Goal: Task Accomplishment & Management: Use online tool/utility

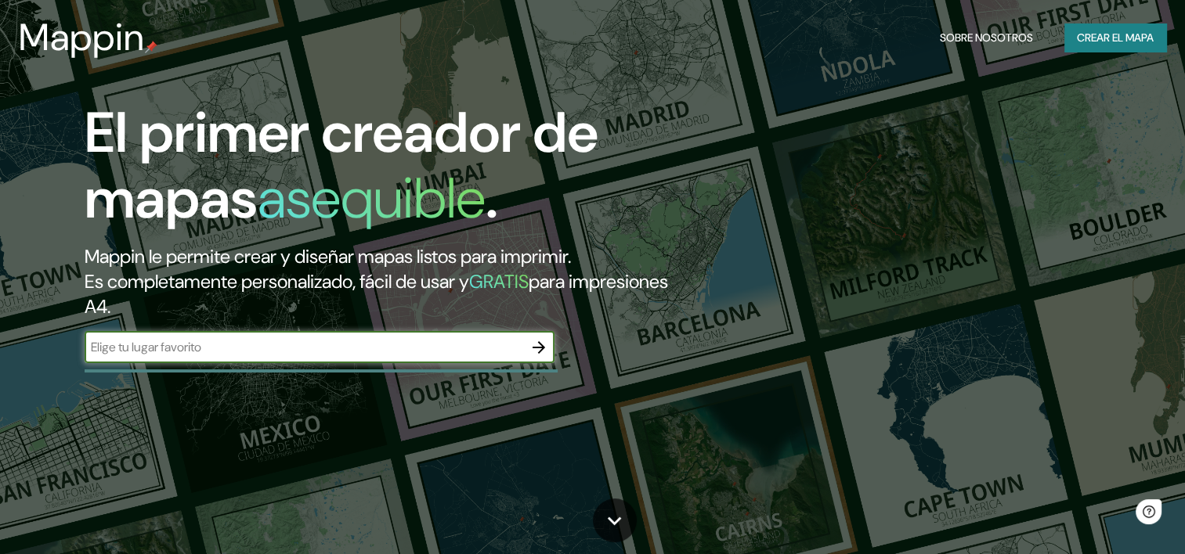
click at [301, 351] on input "text" at bounding box center [304, 347] width 439 height 18
type input "santa cruz guanacaste"
click at [1110, 34] on font "Crear el mapa" at bounding box center [1115, 38] width 77 height 20
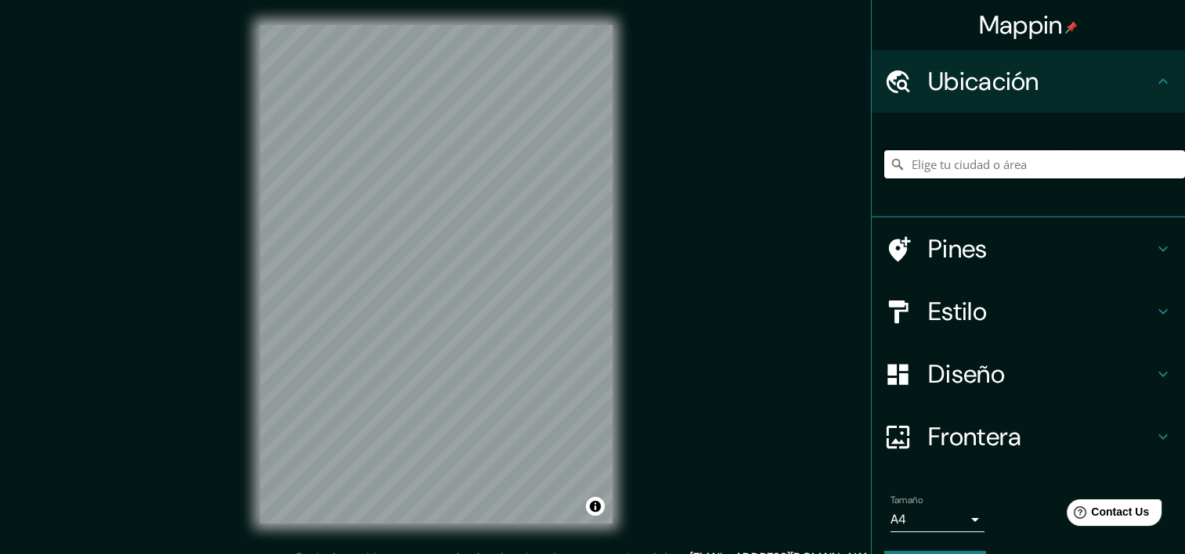
click at [966, 165] on input "Elige tu ciudad o área" at bounding box center [1034, 164] width 301 height 28
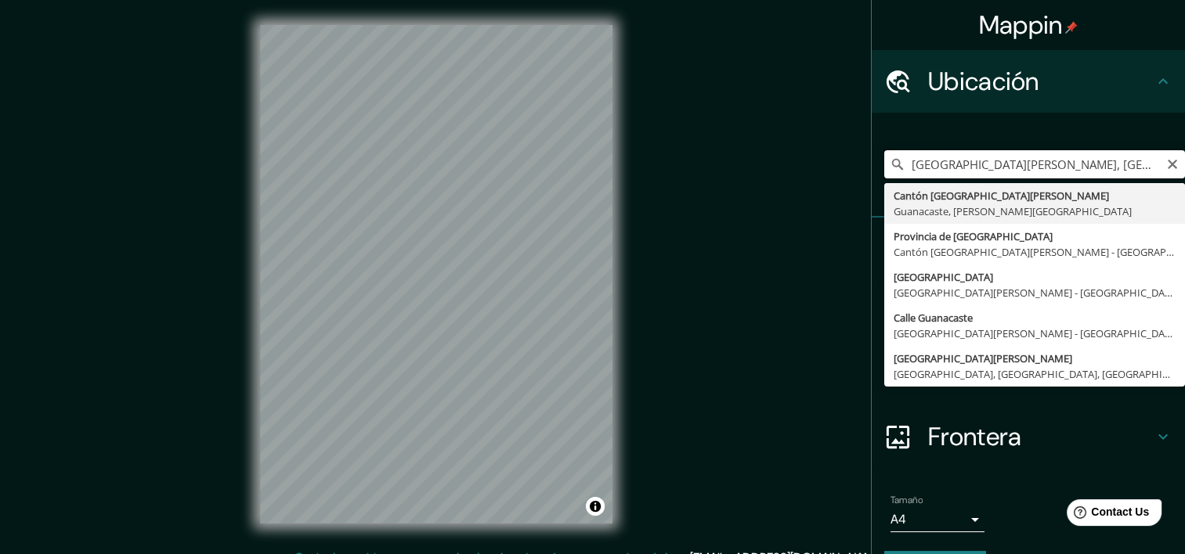
click at [900, 166] on input "[GEOGRAPHIC_DATA][PERSON_NAME], [GEOGRAPHIC_DATA], [PERSON_NAME][GEOGRAPHIC_DAT…" at bounding box center [1034, 164] width 301 height 28
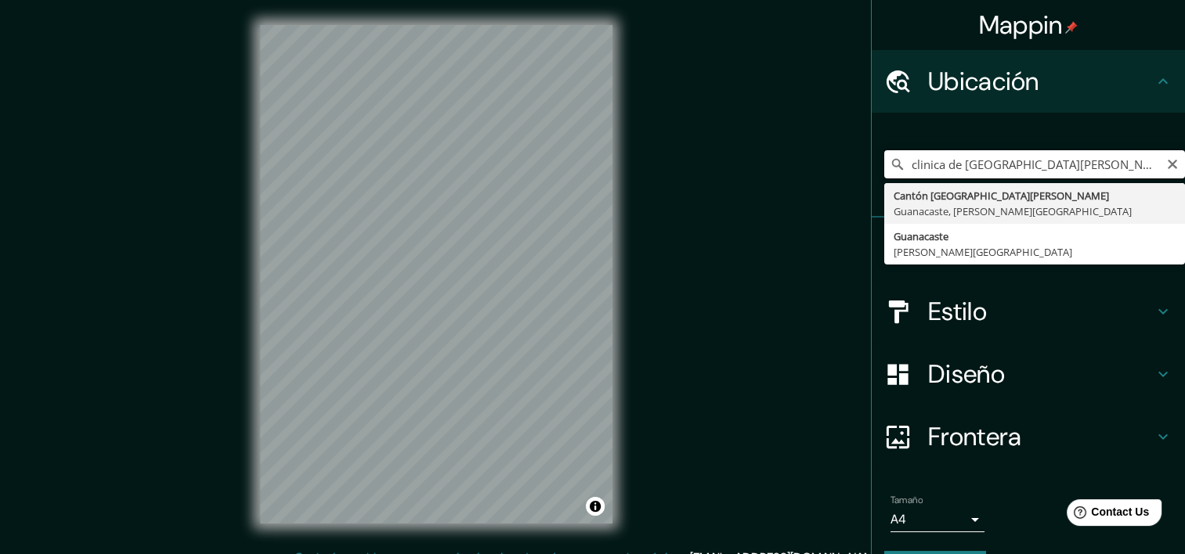
type input "[GEOGRAPHIC_DATA][PERSON_NAME], [GEOGRAPHIC_DATA], [PERSON_NAME][GEOGRAPHIC_DAT…"
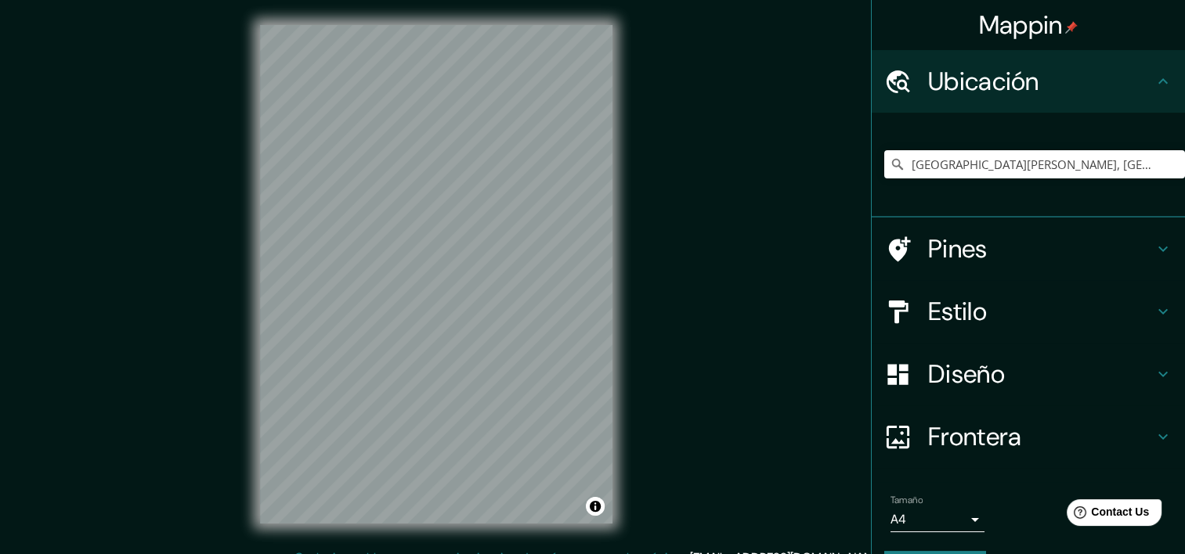
click at [618, 395] on div "© Mapbox © OpenStreetMap Improve this map" at bounding box center [436, 274] width 403 height 549
click at [1154, 313] on icon at bounding box center [1163, 311] width 19 height 19
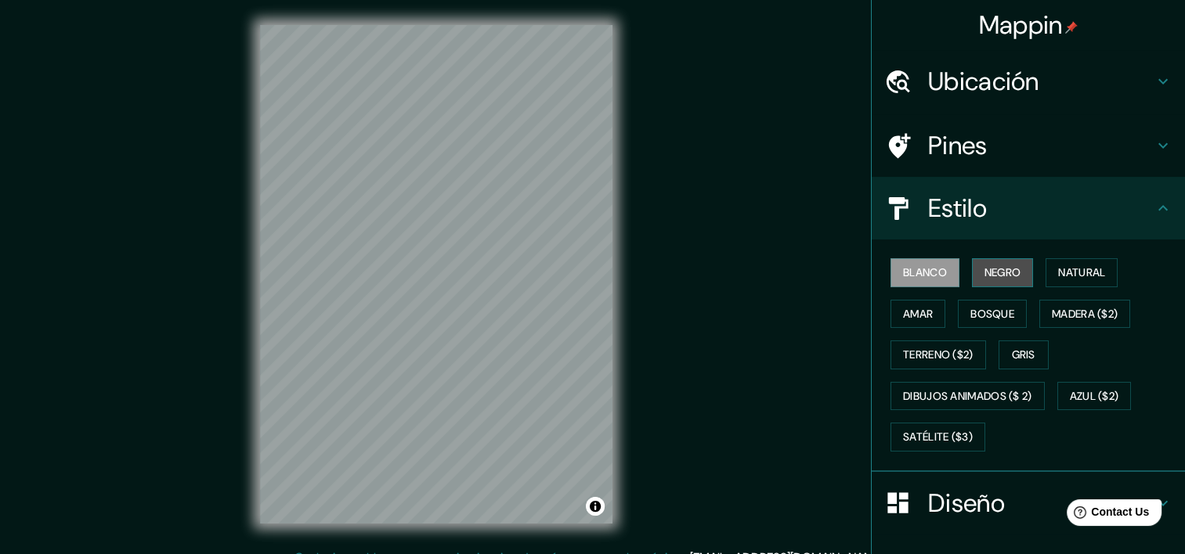
click at [997, 279] on font "Negro" at bounding box center [1002, 273] width 37 height 20
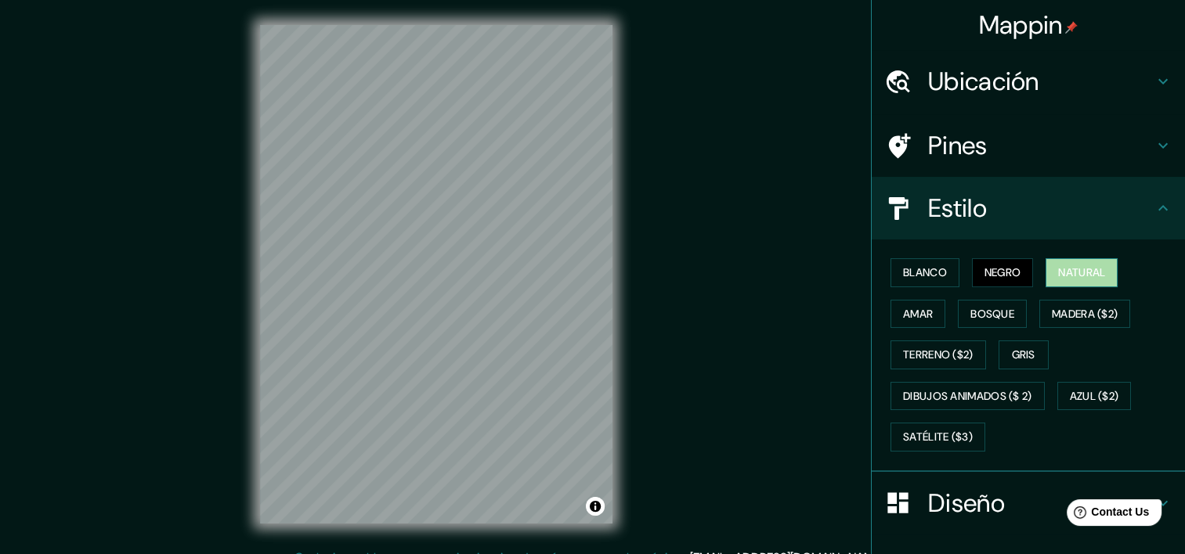
click at [1077, 282] on button "Natural" at bounding box center [1081, 272] width 72 height 29
click at [984, 265] on font "Negro" at bounding box center [1002, 273] width 37 height 20
click at [908, 273] on font "Blanco" at bounding box center [925, 273] width 44 height 20
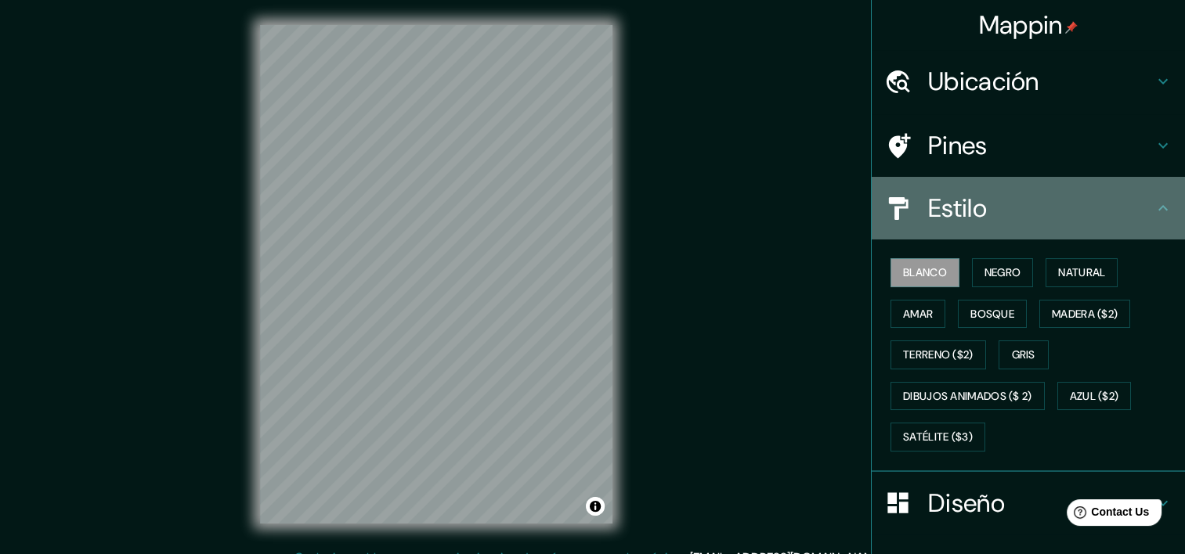
click at [1154, 210] on icon at bounding box center [1163, 208] width 19 height 19
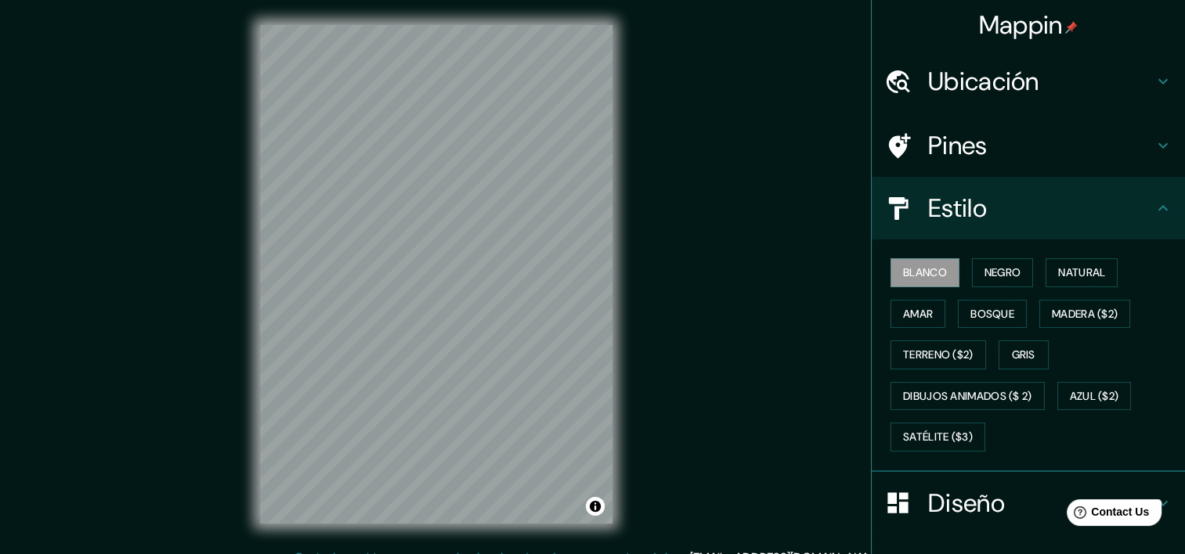
scroll to position [170, 0]
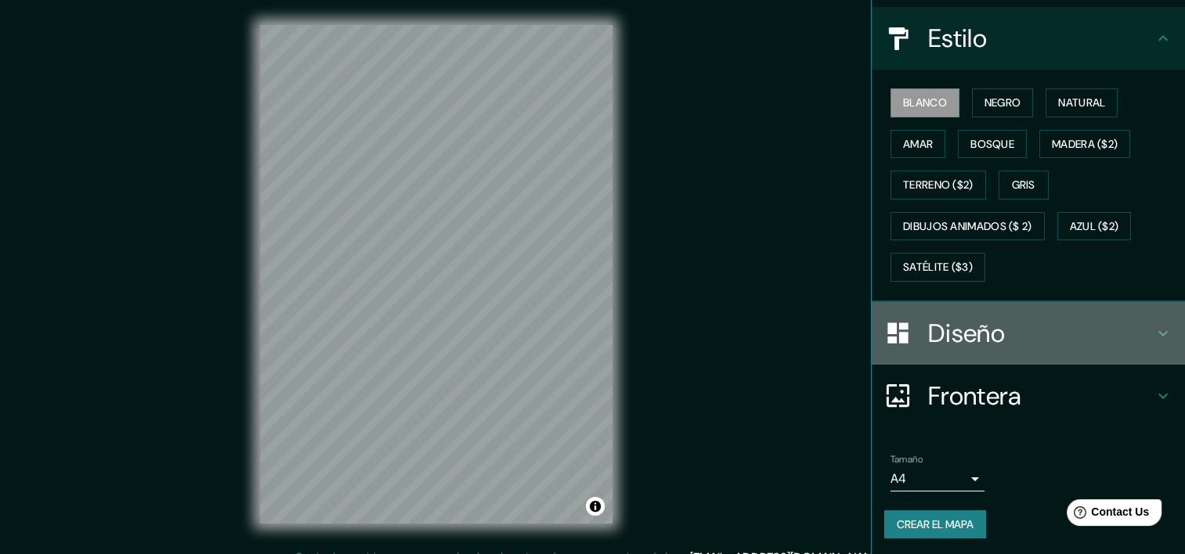
click at [1157, 330] on icon at bounding box center [1163, 333] width 19 height 19
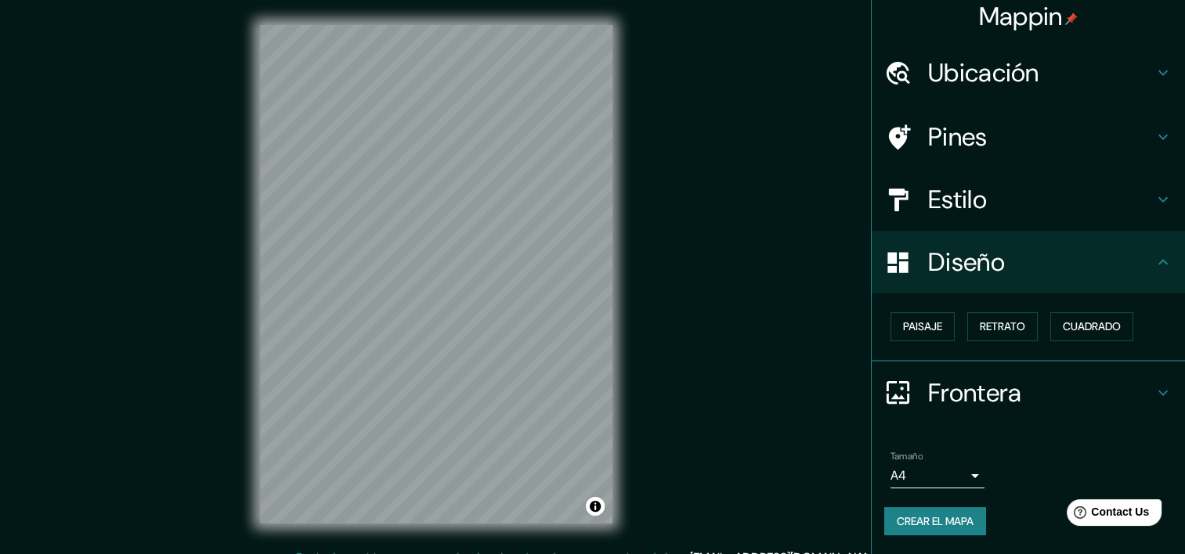
scroll to position [7, 0]
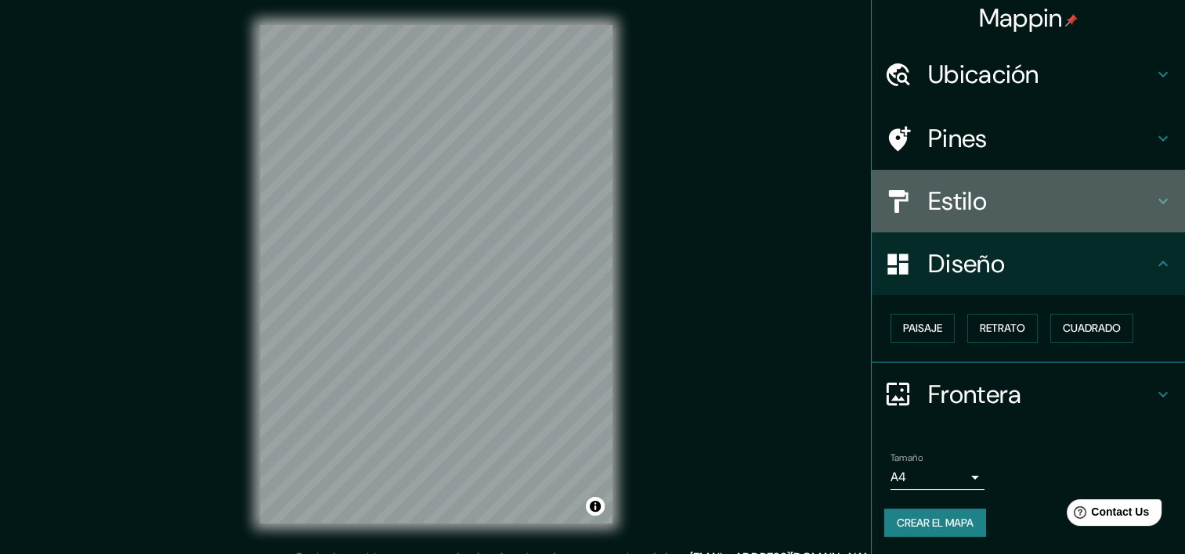
click at [1140, 200] on h4 "Estilo" at bounding box center [1041, 201] width 226 height 31
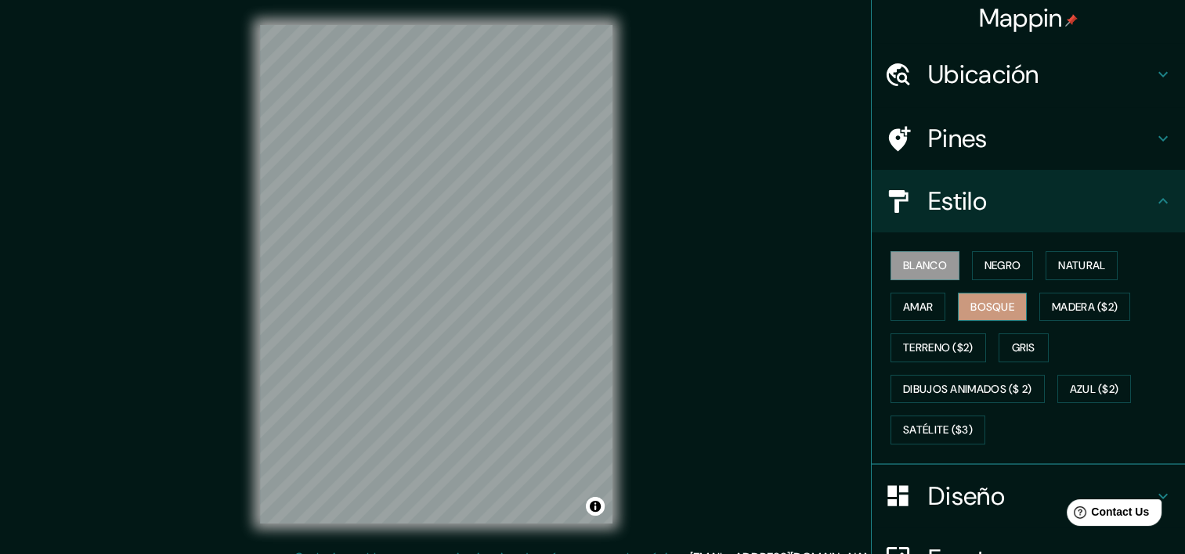
click at [992, 298] on font "Bosque" at bounding box center [992, 308] width 44 height 20
click at [993, 264] on font "Negro" at bounding box center [1002, 266] width 37 height 20
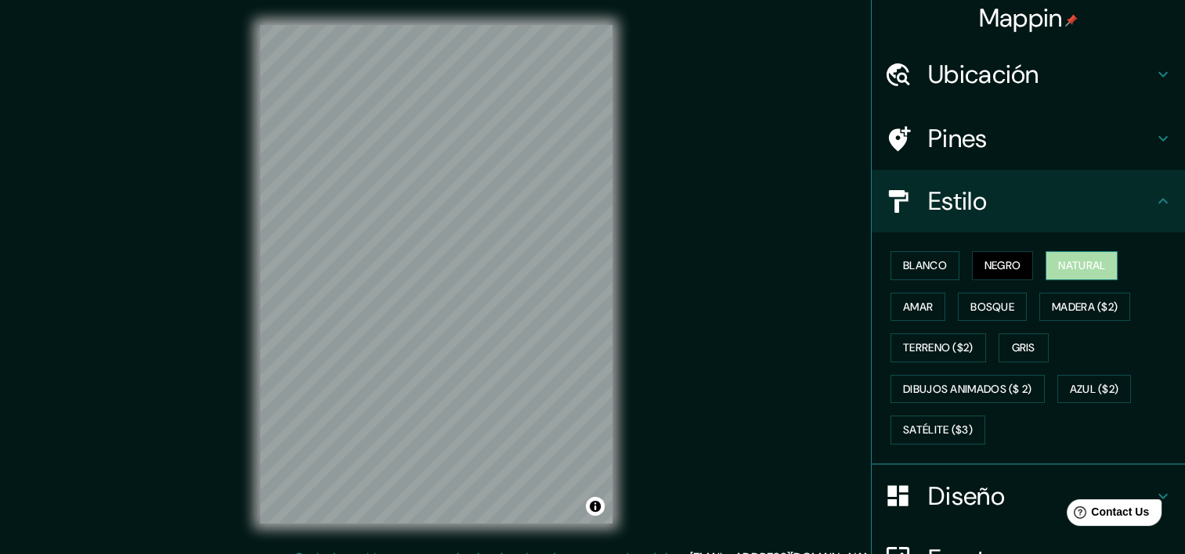
click at [1061, 266] on font "Natural" at bounding box center [1081, 266] width 47 height 20
click at [915, 303] on font "Amar" at bounding box center [918, 308] width 30 height 20
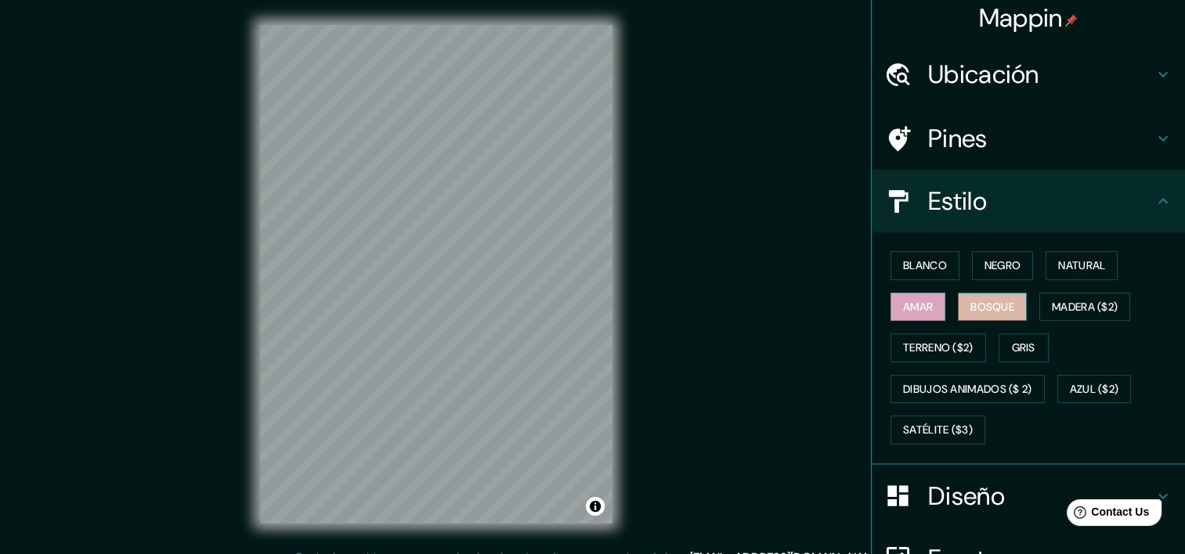
click at [977, 310] on font "Bosque" at bounding box center [992, 308] width 44 height 20
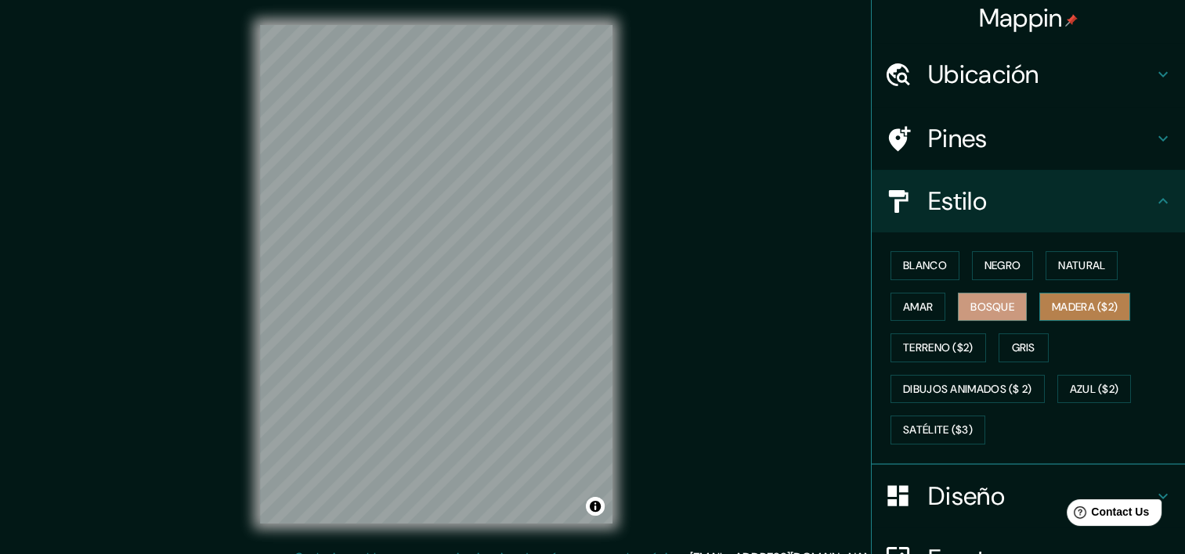
click at [1087, 307] on font "Madera ($2)" at bounding box center [1085, 308] width 66 height 20
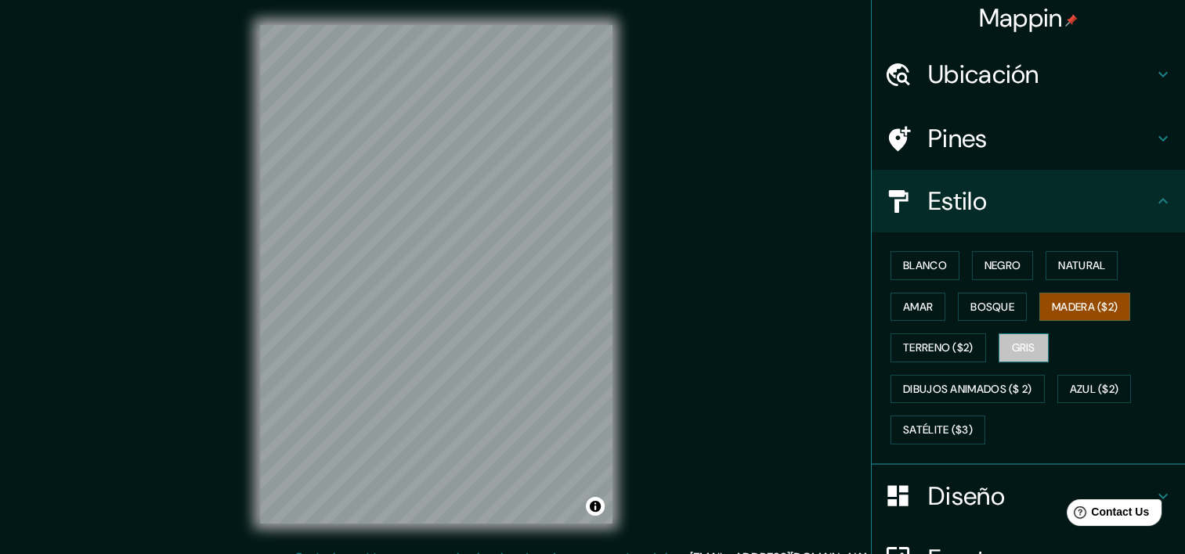
click at [1023, 345] on font "Gris" at bounding box center [1023, 348] width 23 height 20
click at [922, 256] on font "Blanco" at bounding box center [925, 266] width 44 height 20
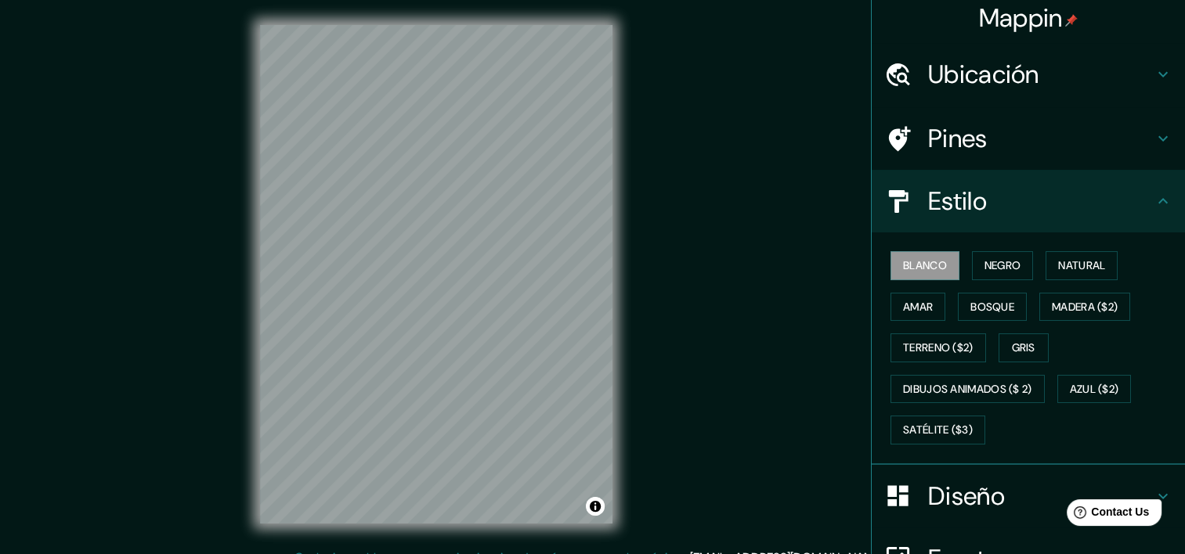
click at [622, 345] on div "© Mapbox © OpenStreetMap Improve this map" at bounding box center [436, 274] width 403 height 549
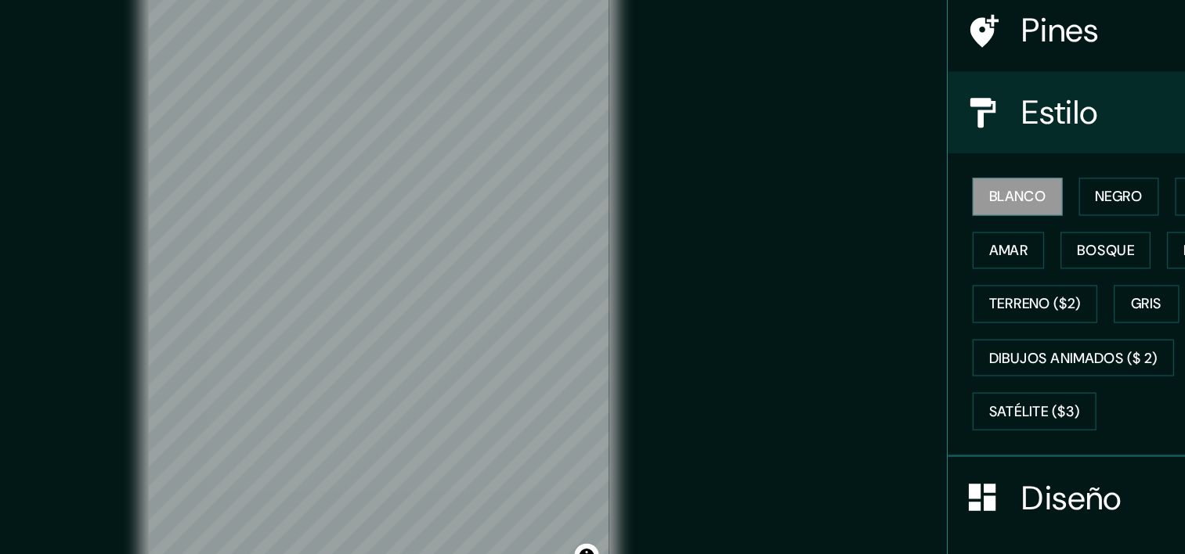
scroll to position [44, 0]
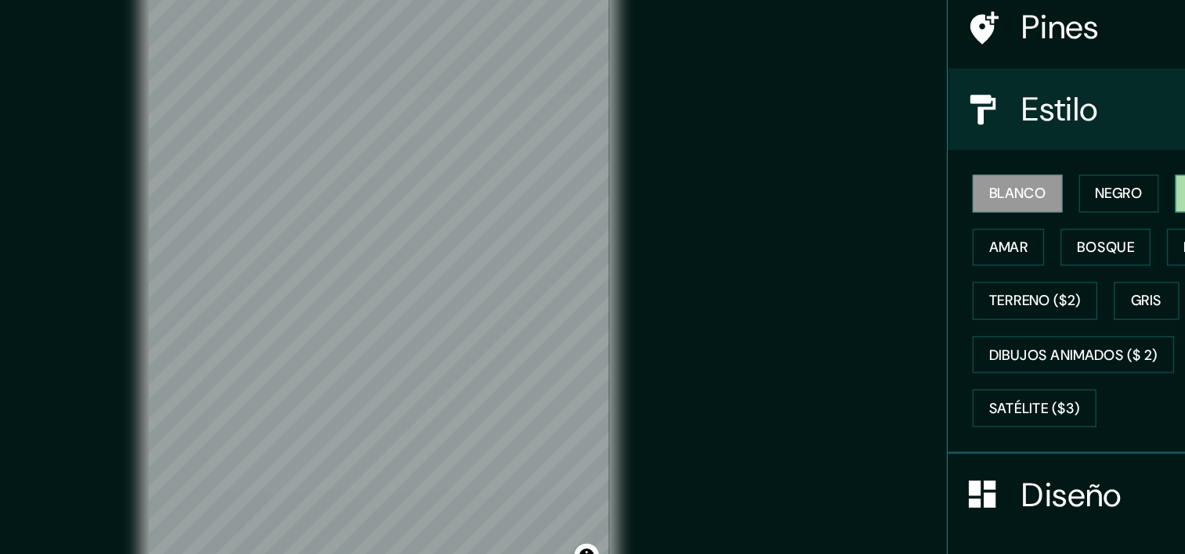
click at [1045, 229] on button "Natural" at bounding box center [1081, 229] width 72 height 29
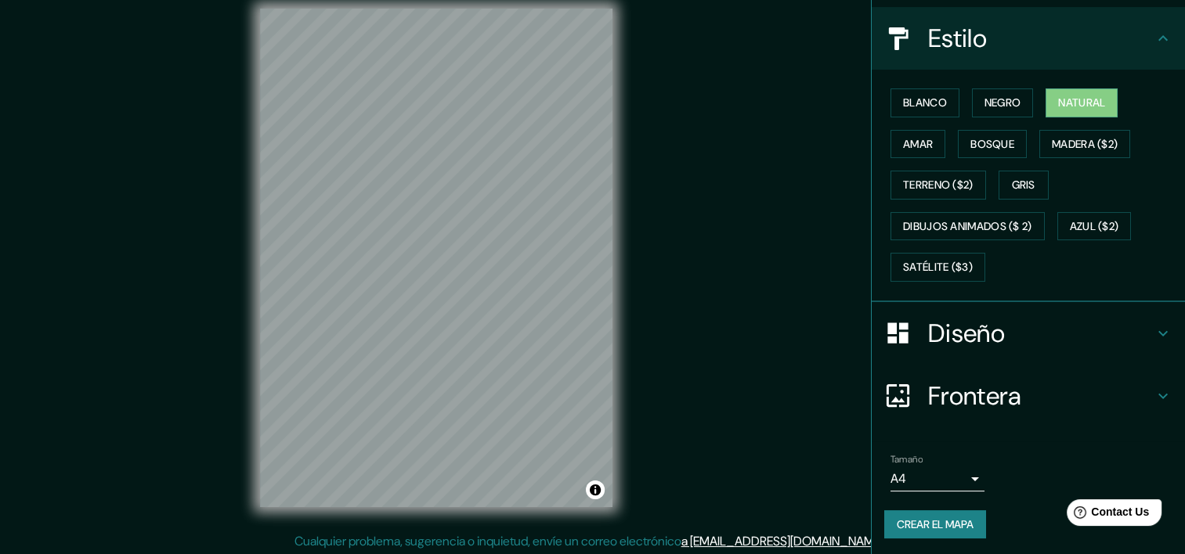
scroll to position [20, 0]
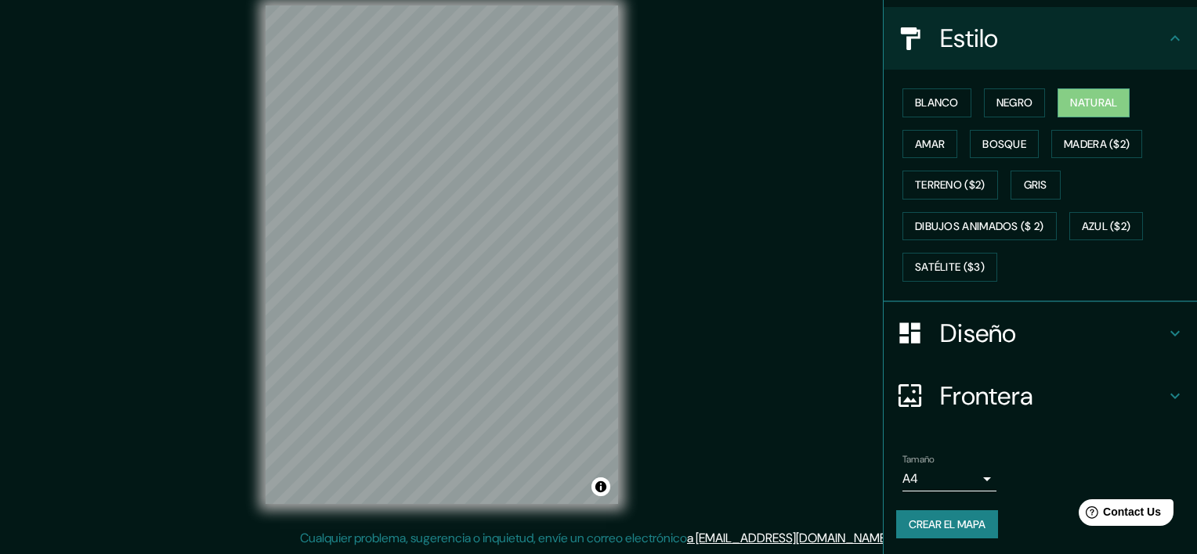
click at [956, 476] on body "Mappin Ubicación Santa Cruz Canton, Guanacaste, Costa Rica Cantón Santa Cruz Gu…" at bounding box center [598, 257] width 1197 height 554
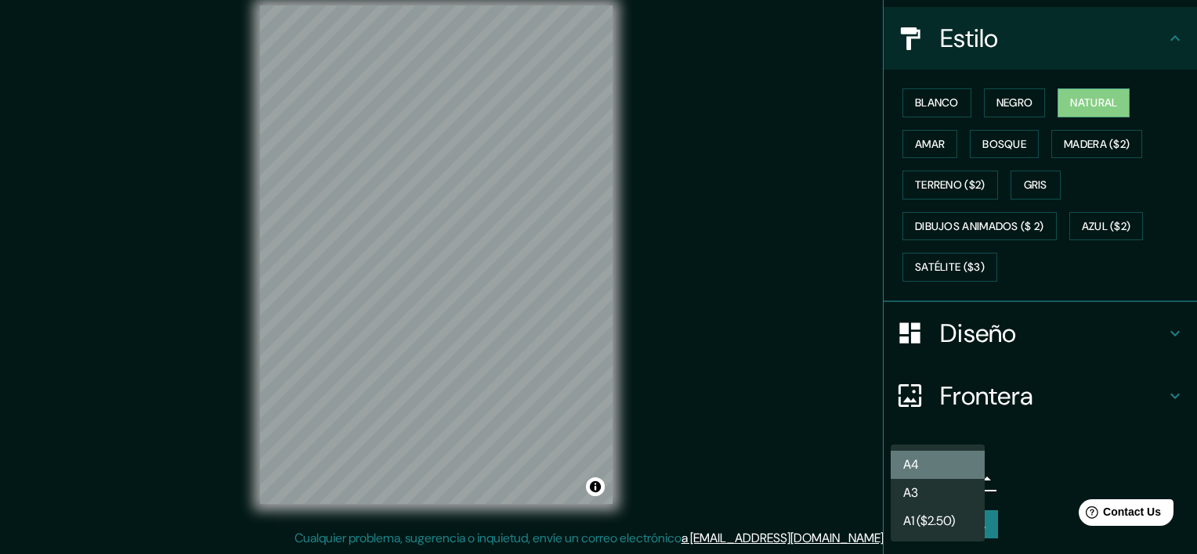
click at [950, 468] on li "A4" at bounding box center [937, 465] width 94 height 28
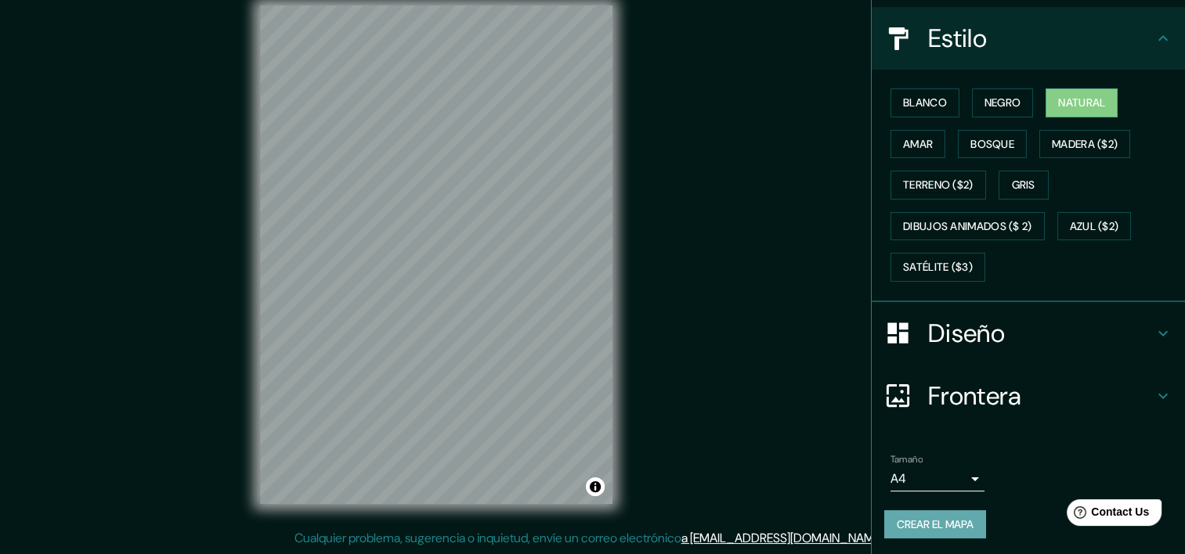
click at [949, 520] on font "Crear el mapa" at bounding box center [935, 525] width 77 height 20
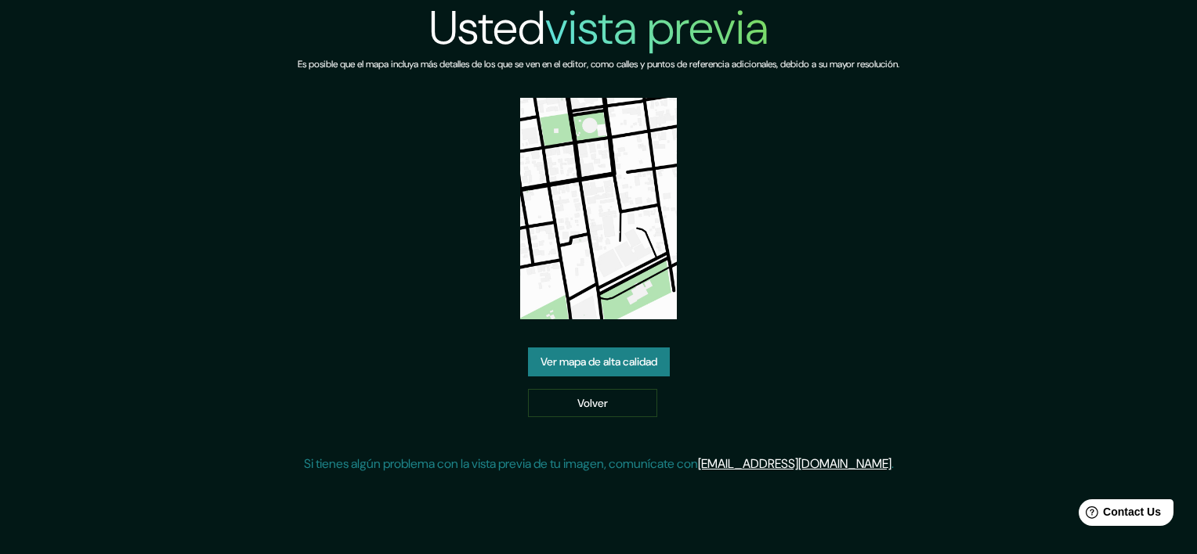
click at [642, 363] on link "Ver mapa de alta calidad" at bounding box center [599, 362] width 142 height 29
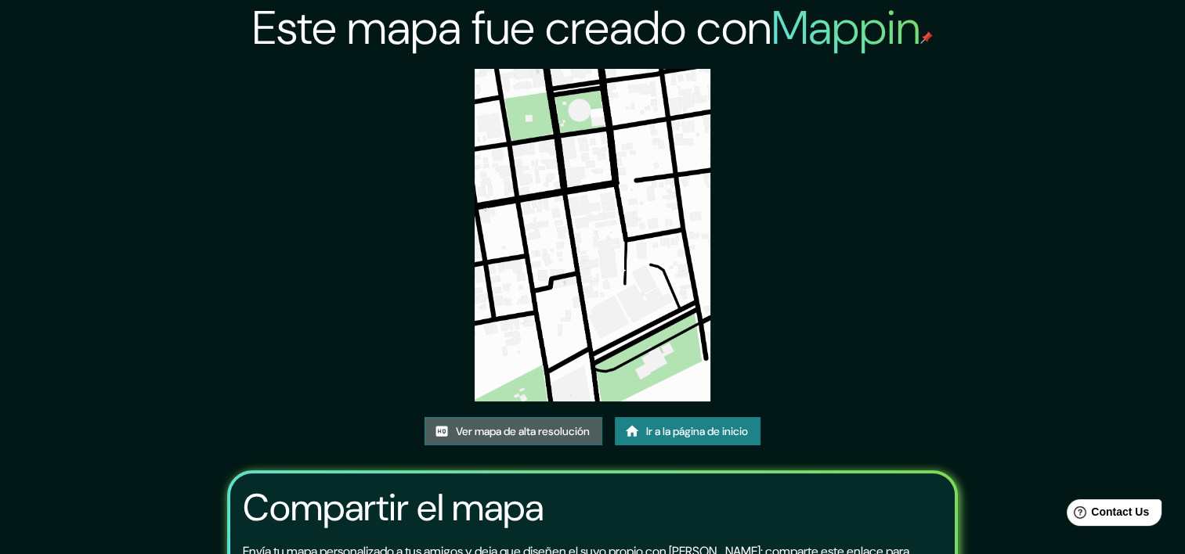
click at [525, 430] on font "Ver mapa de alta resolución" at bounding box center [523, 432] width 134 height 20
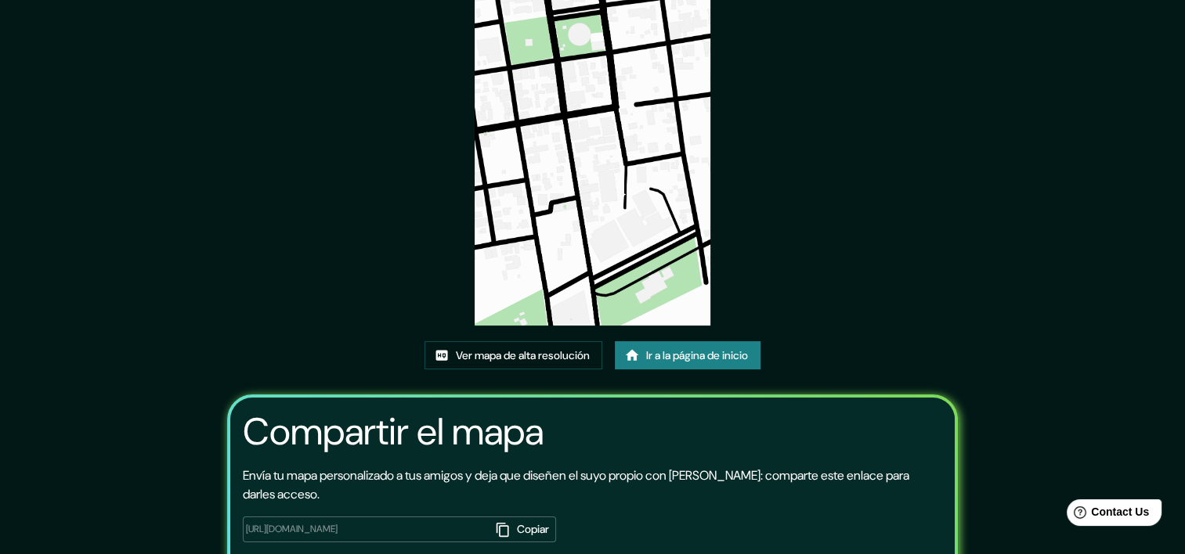
scroll to position [78, 0]
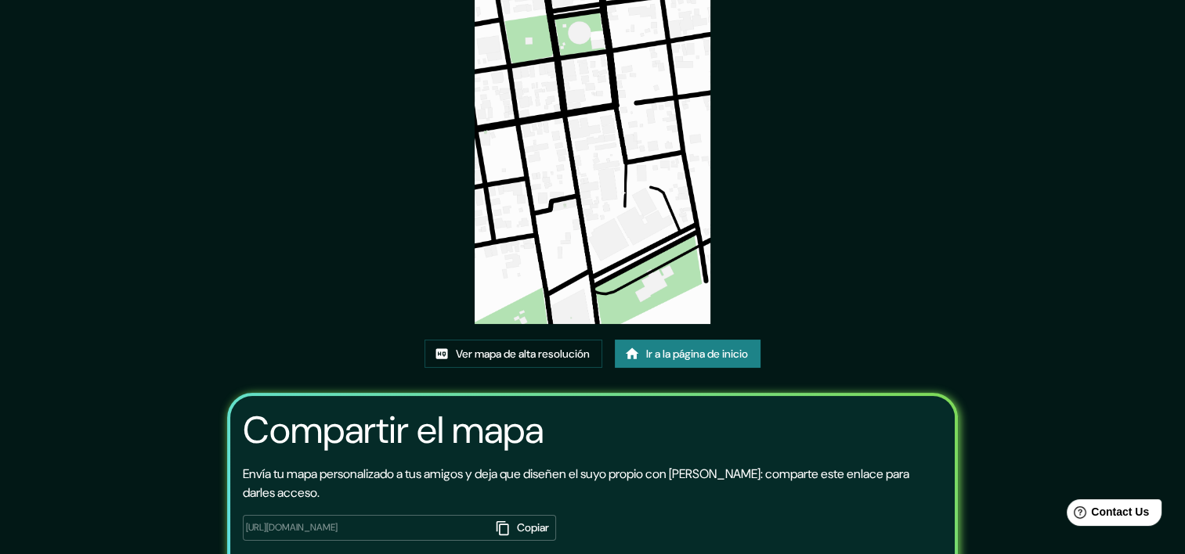
click at [535, 529] on font "Copiar" at bounding box center [533, 528] width 32 height 20
click at [931, 200] on div "Este mapa fue creado con Mappin Ver mapa de alta resolución Ir a la página de i…" at bounding box center [592, 284] width 777 height 724
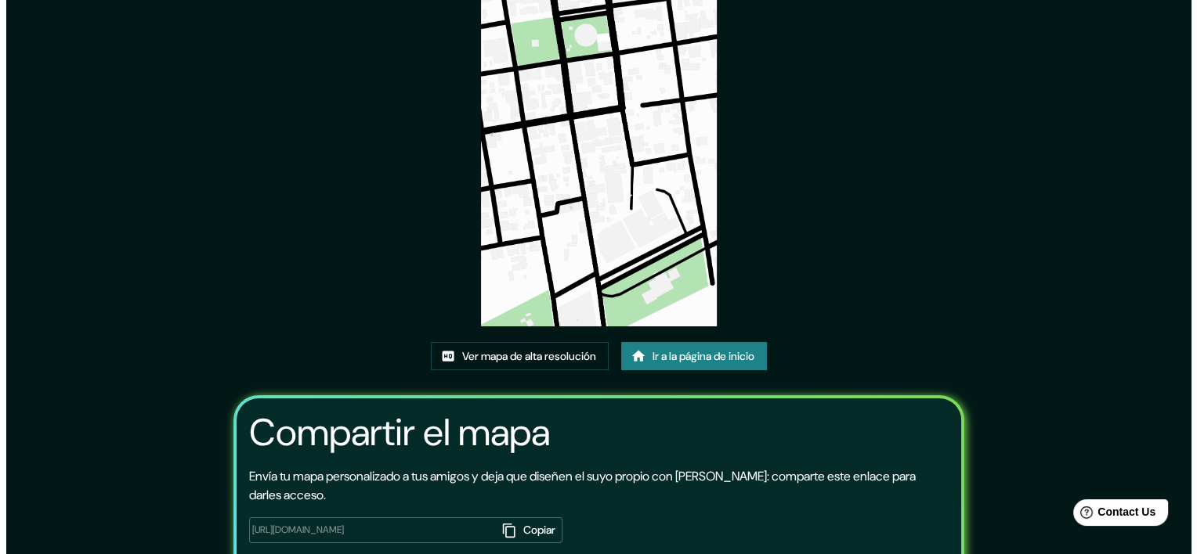
scroll to position [0, 0]
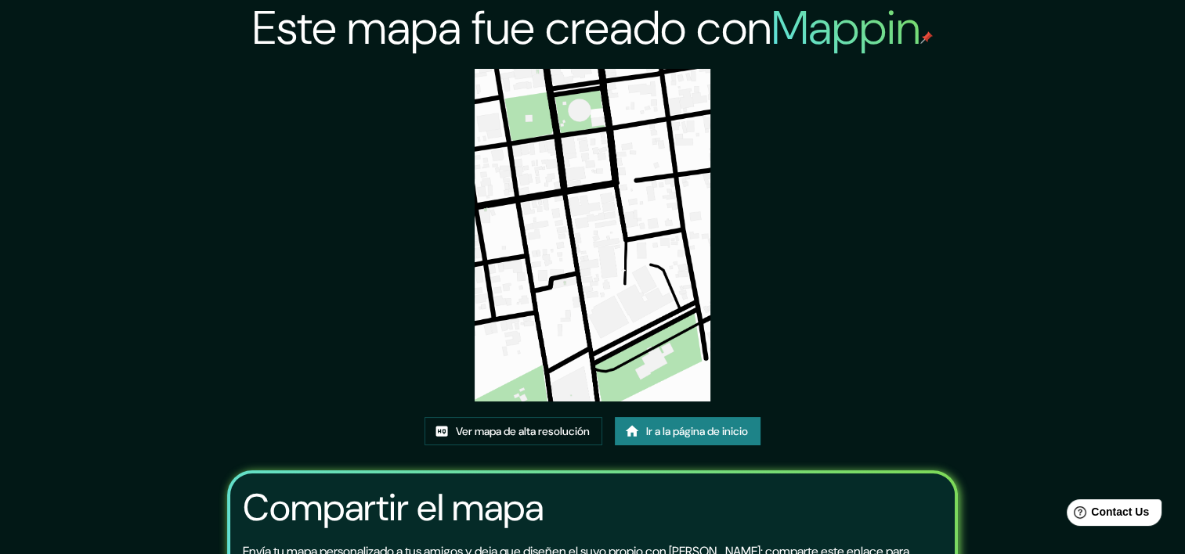
click at [902, 231] on div "Este mapa fue creado con Mappin Ver mapa de alta resolución Ir a la página de i…" at bounding box center [592, 362] width 777 height 724
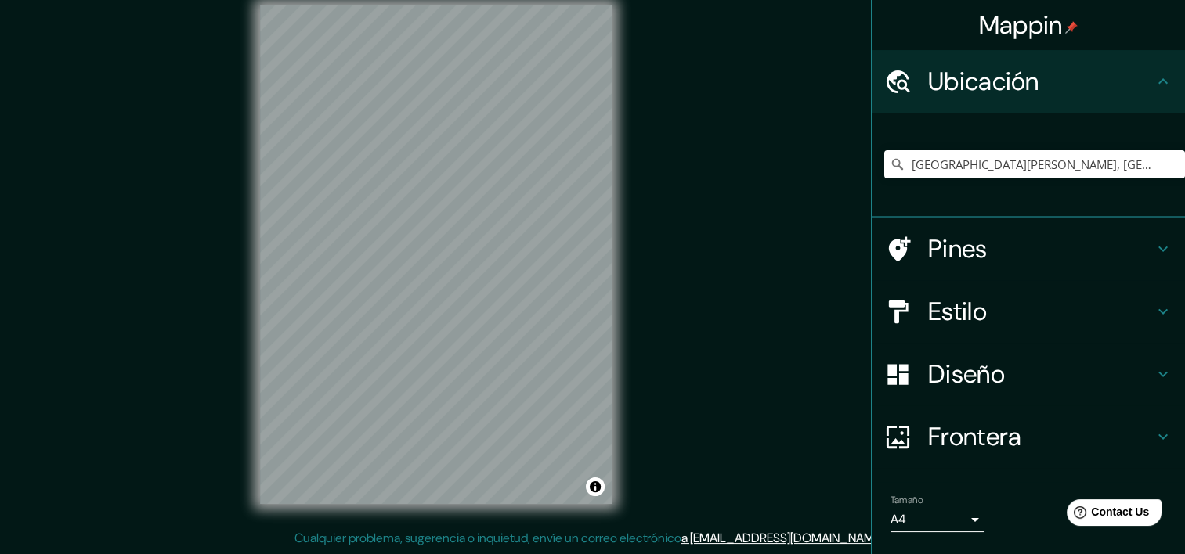
click at [711, 204] on div "Mappin Ubicación Santa Cruz Canton, Guanacaste, Costa Rica Pines Estilo Diseño …" at bounding box center [592, 267] width 1185 height 574
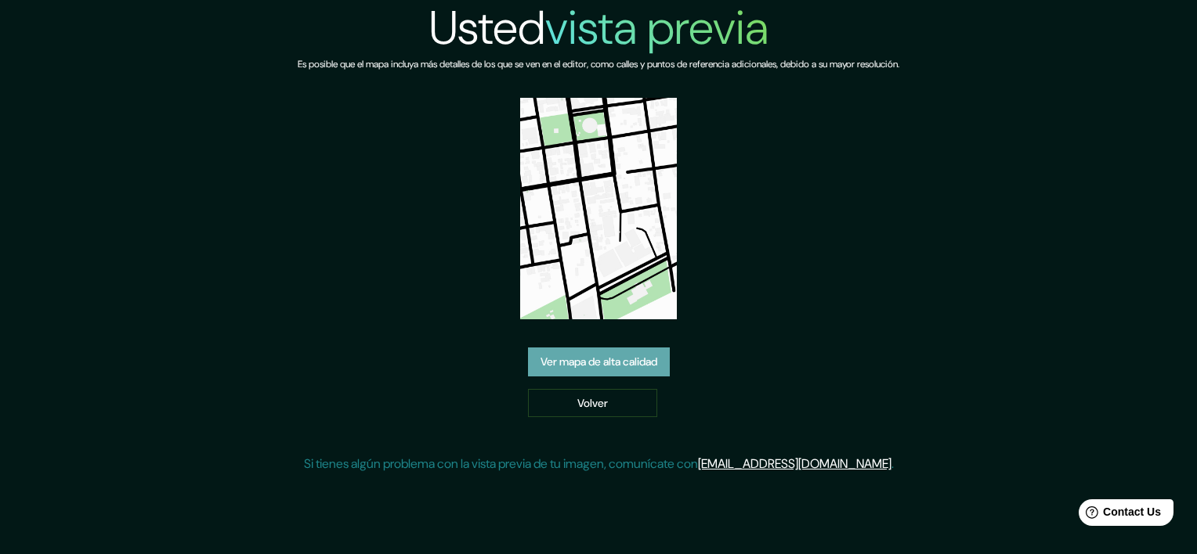
click at [596, 355] on link "Ver mapa de alta calidad" at bounding box center [599, 362] width 142 height 29
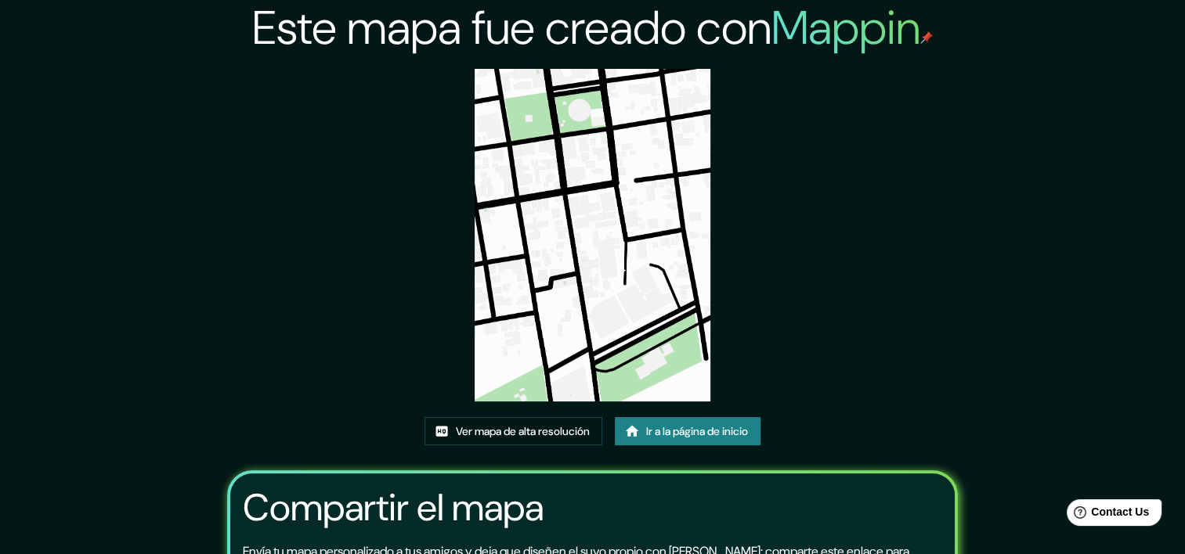
click at [537, 149] on img at bounding box center [592, 235] width 235 height 333
click at [564, 431] on font "Ver mapa de alta resolución" at bounding box center [523, 432] width 134 height 20
click at [714, 438] on font "Ir a la página de inicio" at bounding box center [697, 432] width 102 height 20
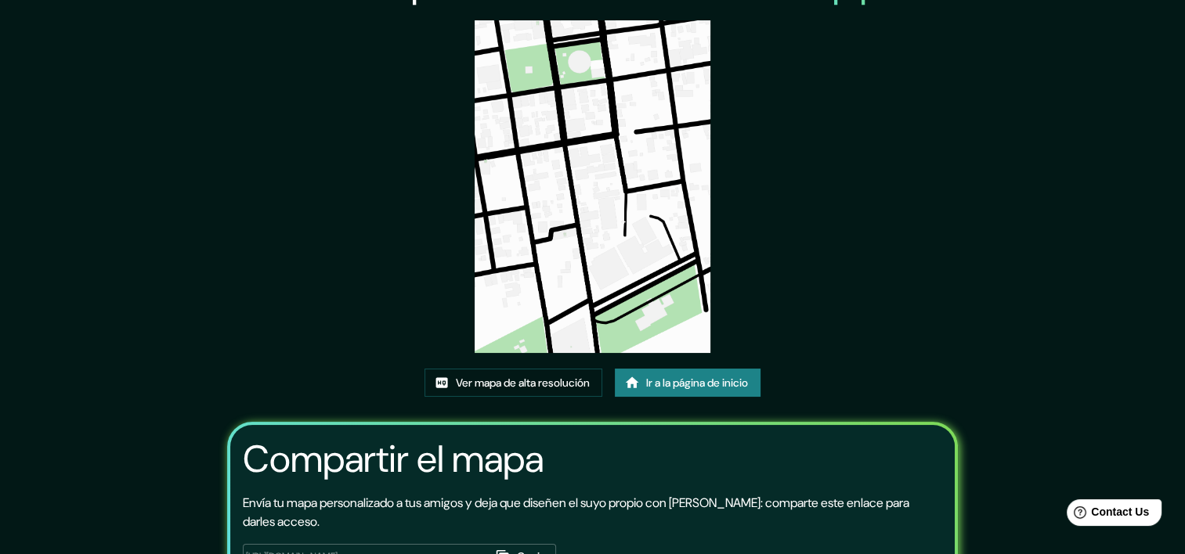
scroll to position [50, 0]
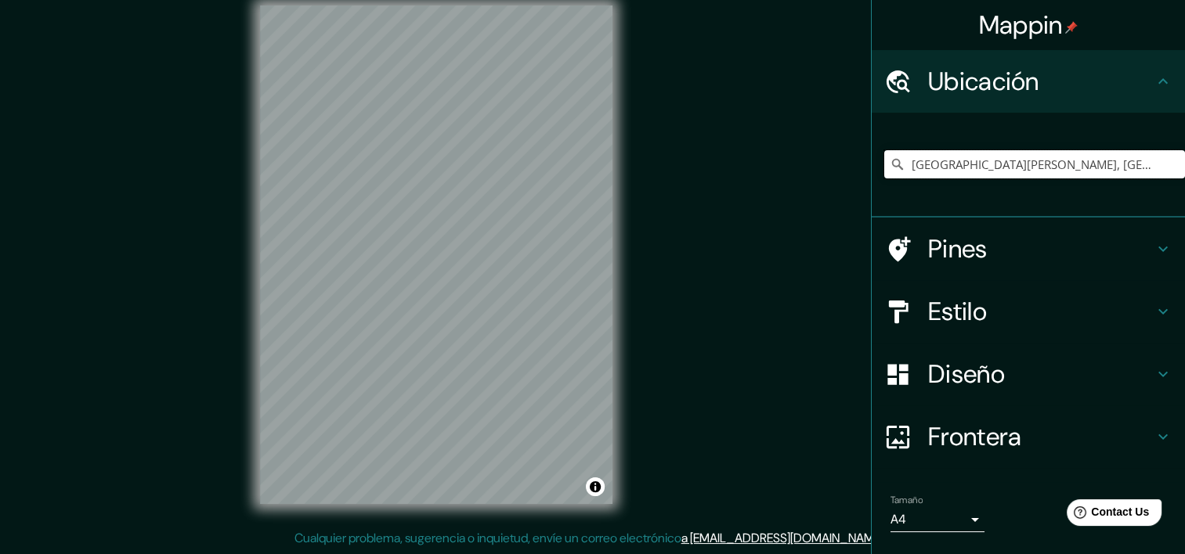
click at [1001, 164] on input "[GEOGRAPHIC_DATA][PERSON_NAME], [GEOGRAPHIC_DATA], [PERSON_NAME][GEOGRAPHIC_DAT…" at bounding box center [1034, 164] width 301 height 28
drag, startPoint x: 1001, startPoint y: 164, endPoint x: 957, endPoint y: 158, distance: 44.2
click at [957, 158] on input "[GEOGRAPHIC_DATA][PERSON_NAME], [GEOGRAPHIC_DATA], [PERSON_NAME][GEOGRAPHIC_DAT…" at bounding box center [1034, 164] width 301 height 28
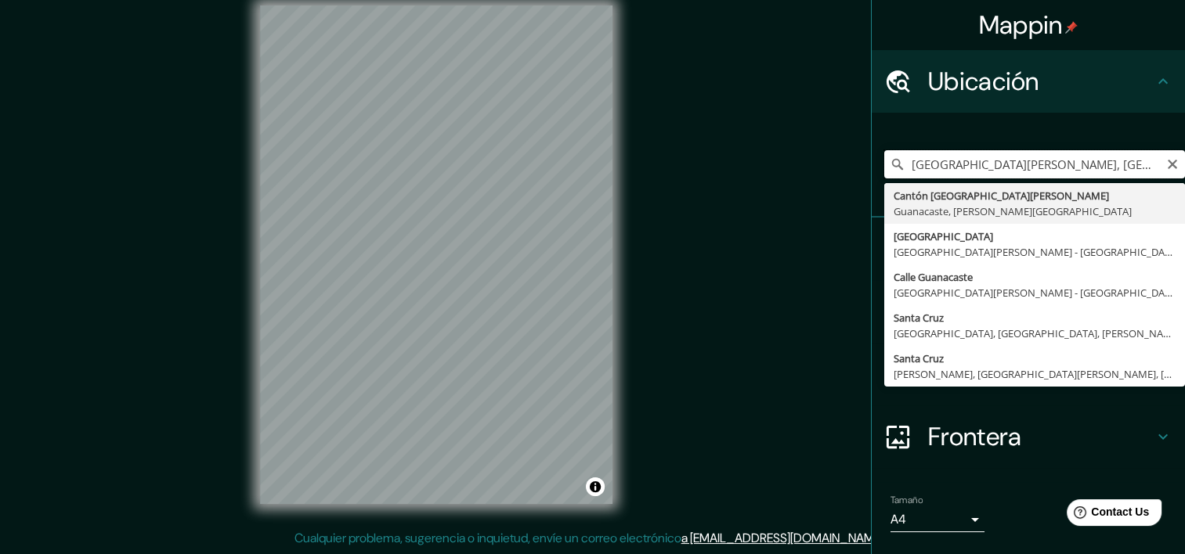
type input "[GEOGRAPHIC_DATA][PERSON_NAME], [GEOGRAPHIC_DATA], [PERSON_NAME][GEOGRAPHIC_DAT…"
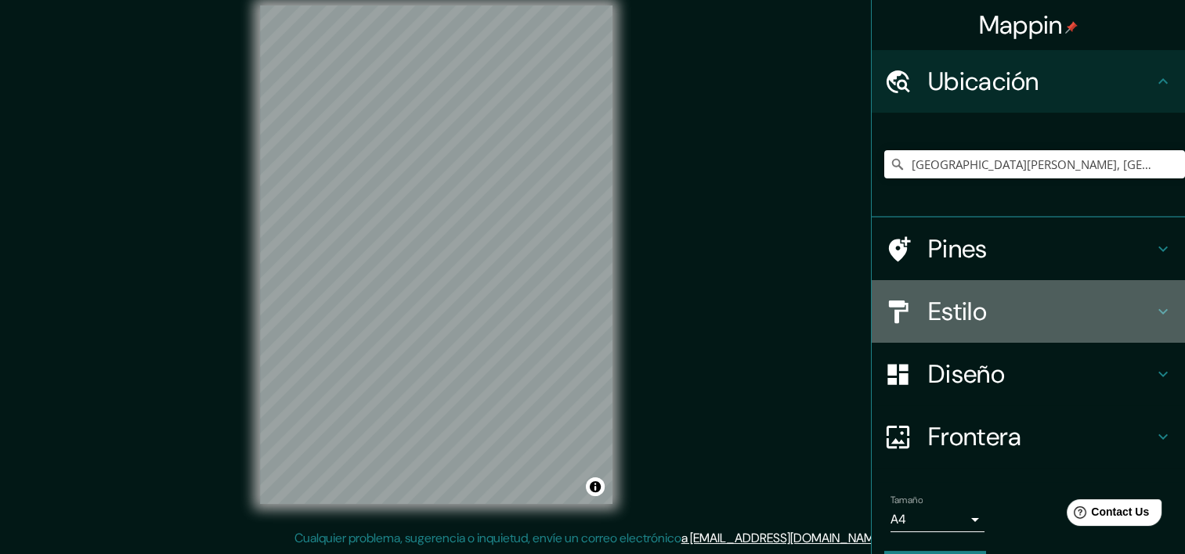
click at [1157, 309] on icon at bounding box center [1163, 311] width 19 height 19
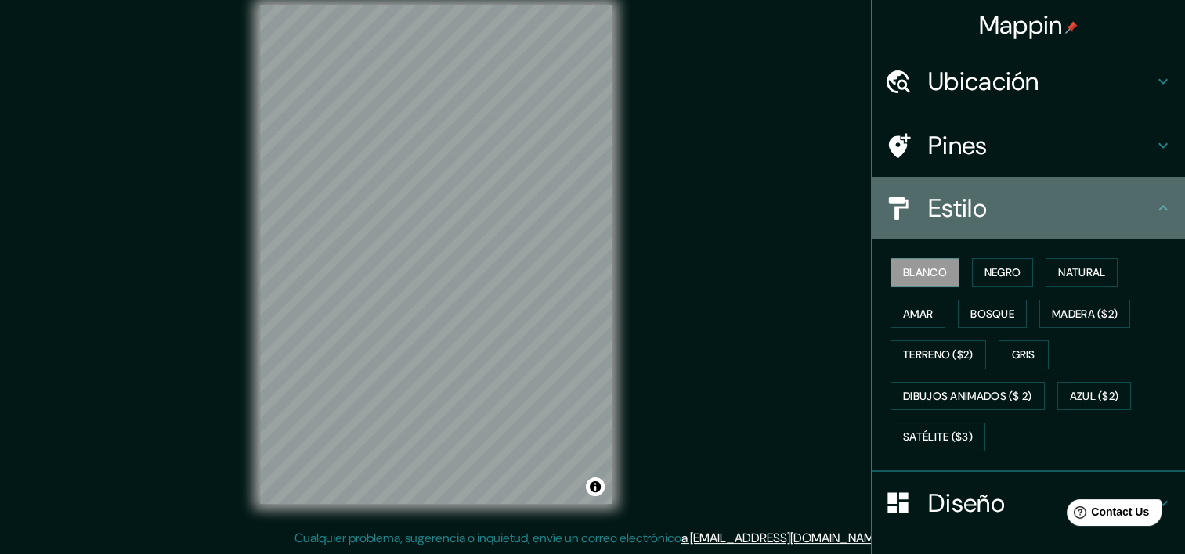
click at [1155, 207] on icon at bounding box center [1163, 208] width 19 height 19
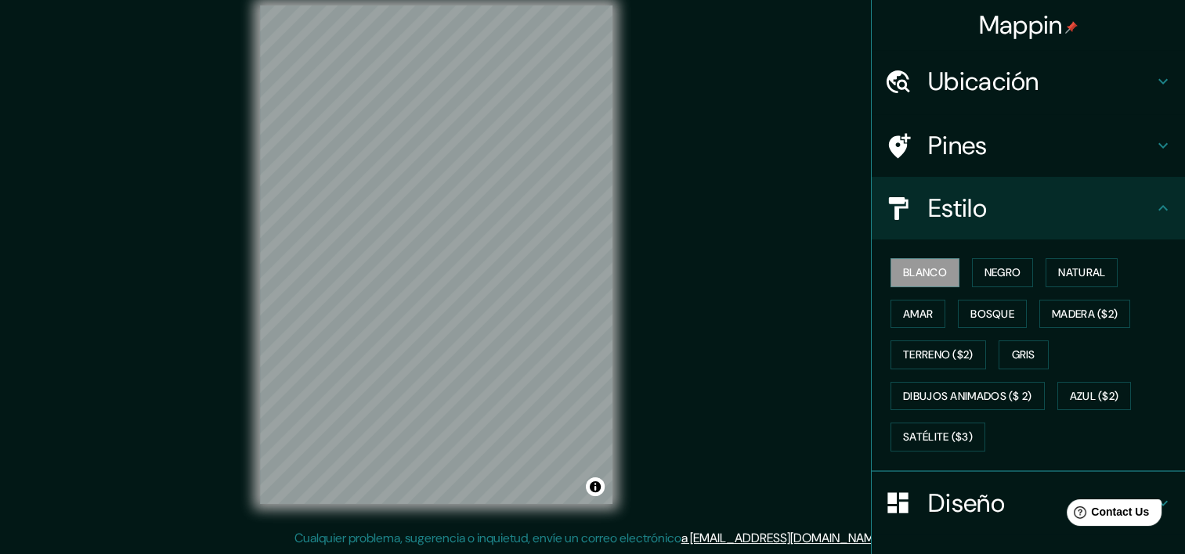
scroll to position [170, 0]
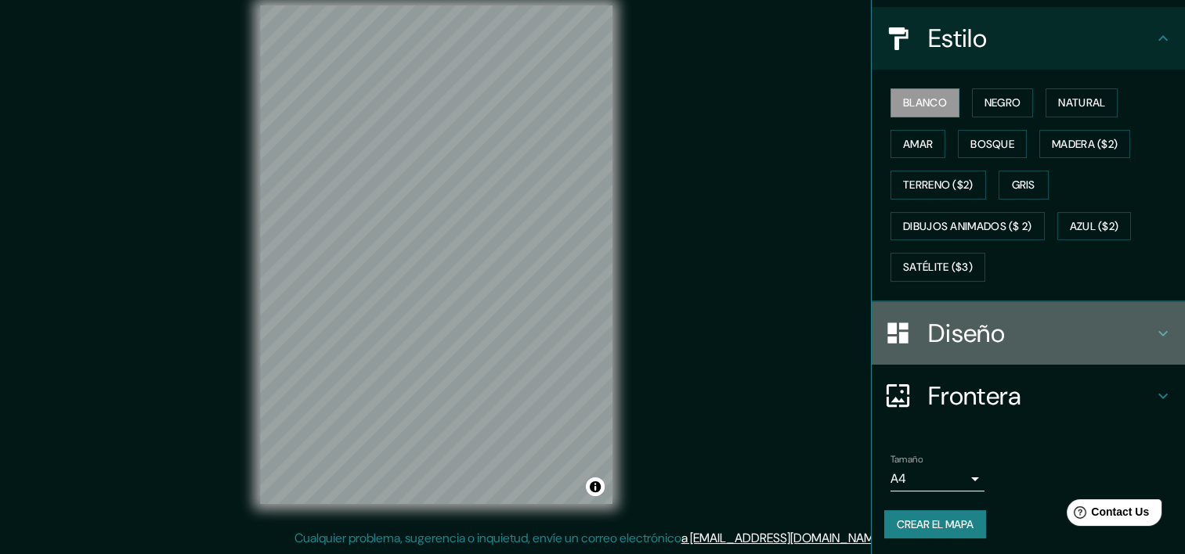
click at [1154, 334] on icon at bounding box center [1163, 333] width 19 height 19
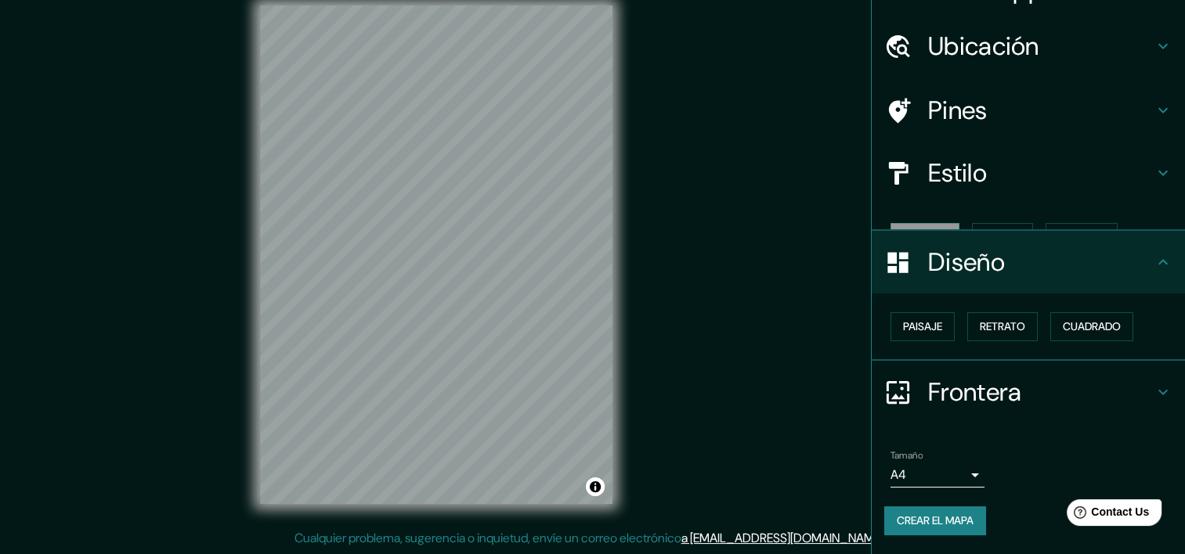
scroll to position [7, 0]
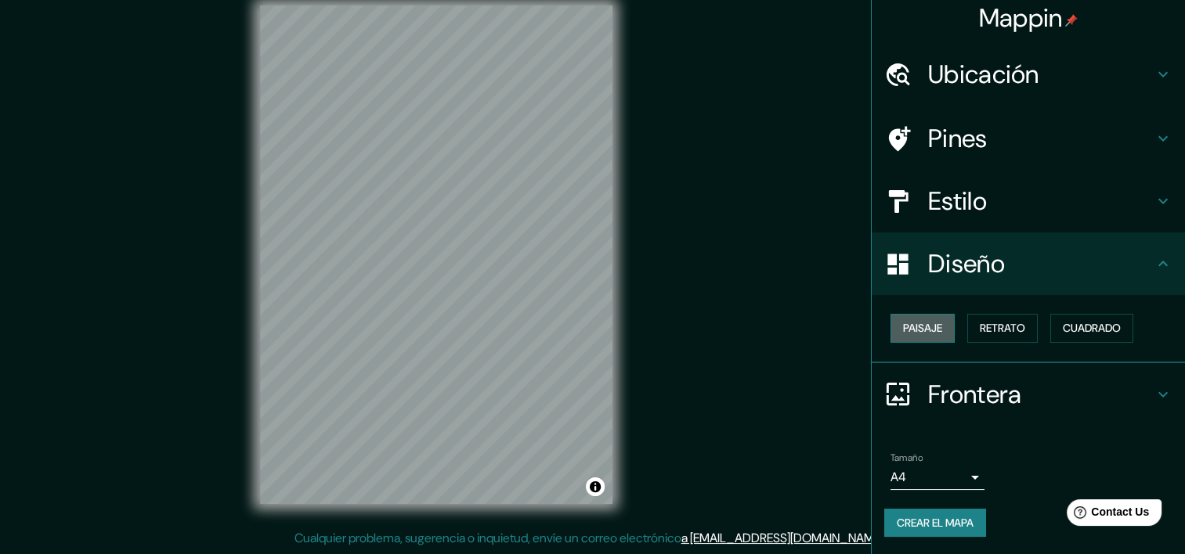
click at [915, 326] on font "Paisaje" at bounding box center [922, 329] width 39 height 20
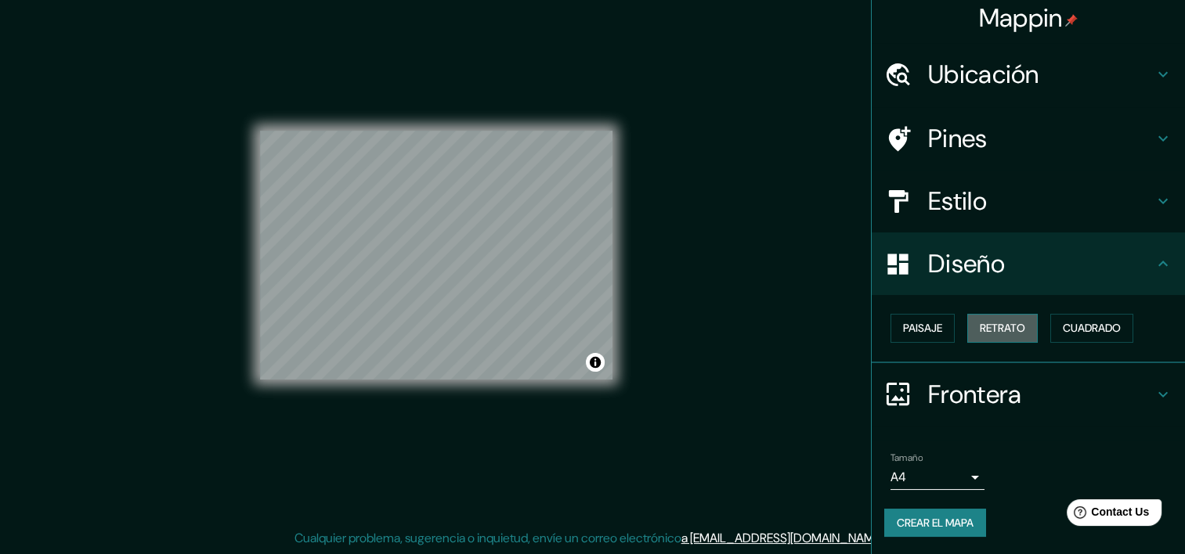
click at [987, 333] on font "Retrato" at bounding box center [1002, 329] width 45 height 20
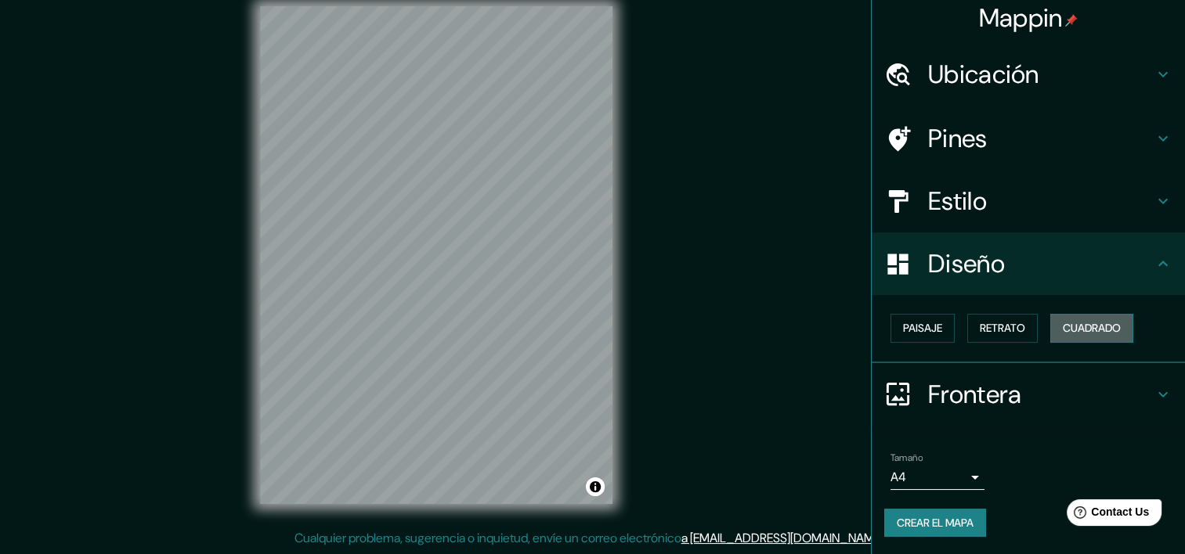
click at [1063, 332] on font "Cuadrado" at bounding box center [1092, 329] width 58 height 20
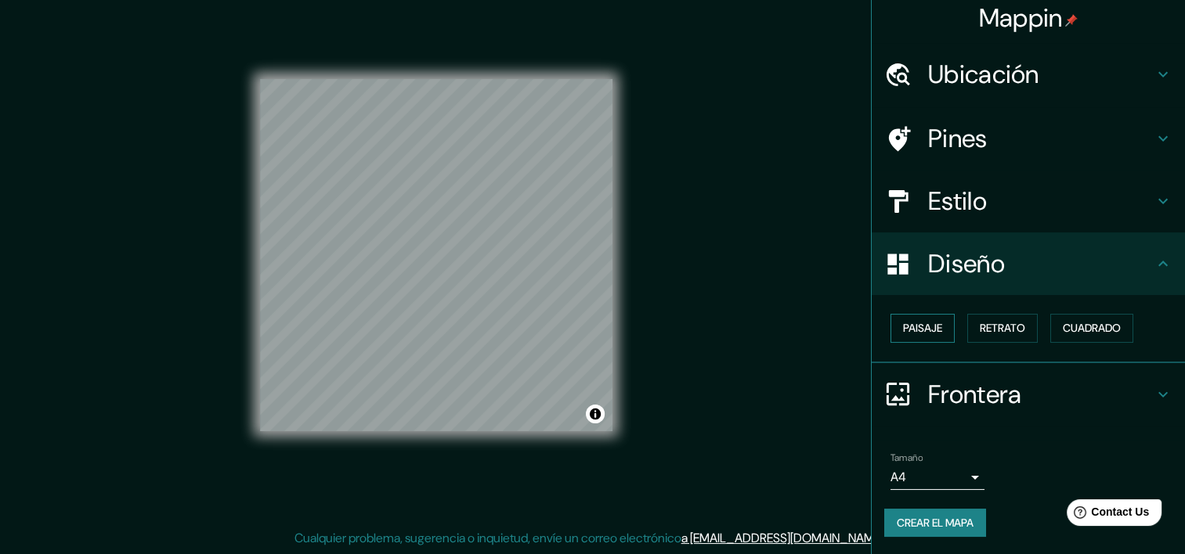
click at [923, 323] on font "Paisaje" at bounding box center [922, 329] width 39 height 20
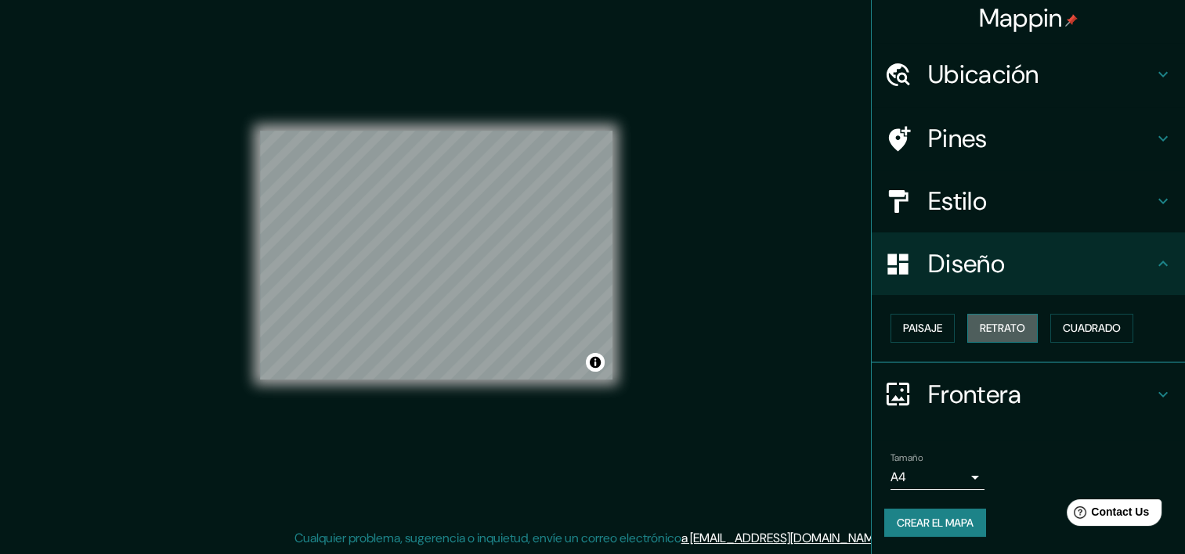
click at [981, 323] on font "Retrato" at bounding box center [1002, 329] width 45 height 20
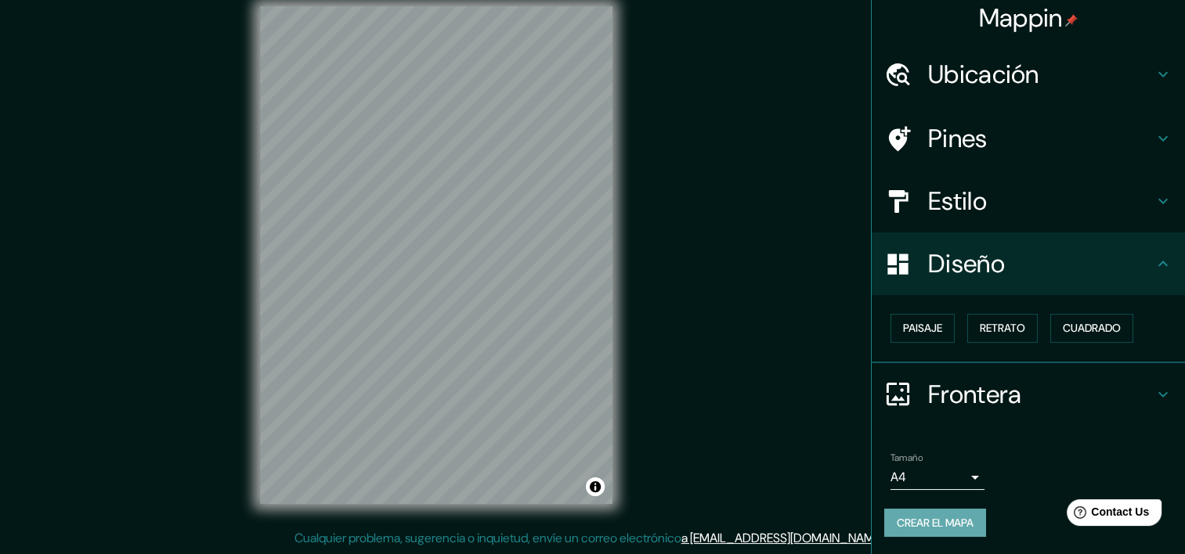
click at [928, 529] on font "Crear el mapa" at bounding box center [935, 524] width 77 height 20
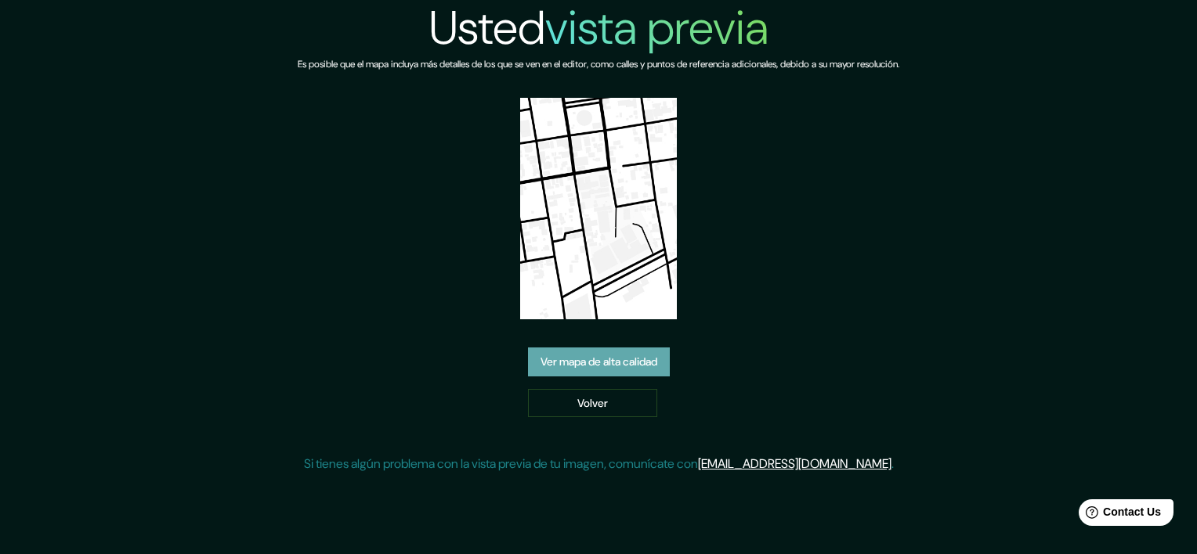
click at [594, 359] on link "Ver mapa de alta calidad" at bounding box center [599, 362] width 142 height 29
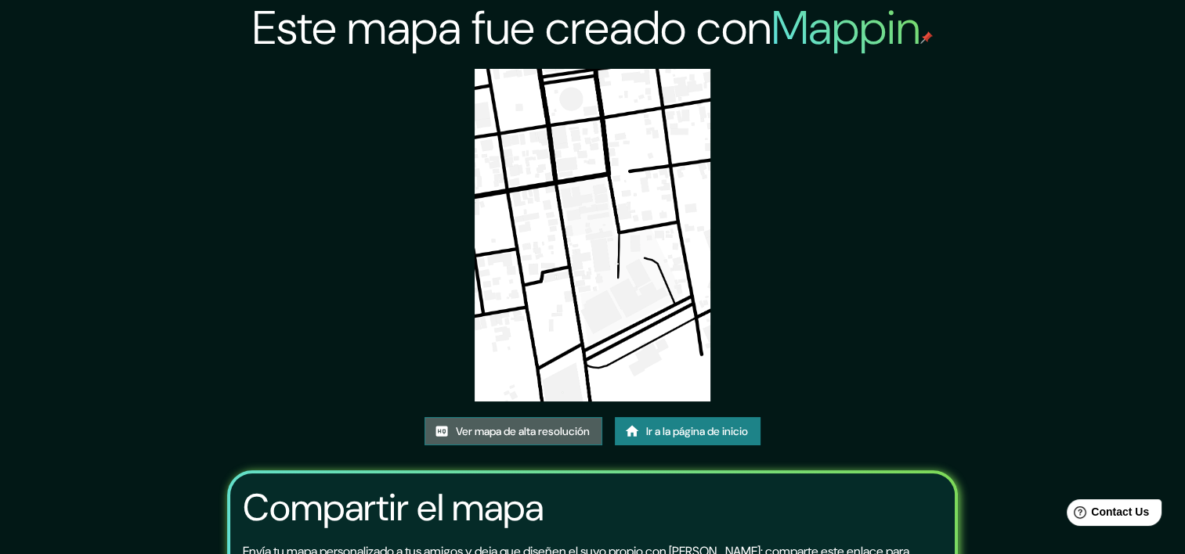
click at [514, 428] on font "Ver mapa de alta resolución" at bounding box center [523, 432] width 134 height 20
